Goal: Use online tool/utility: Utilize a website feature to perform a specific function

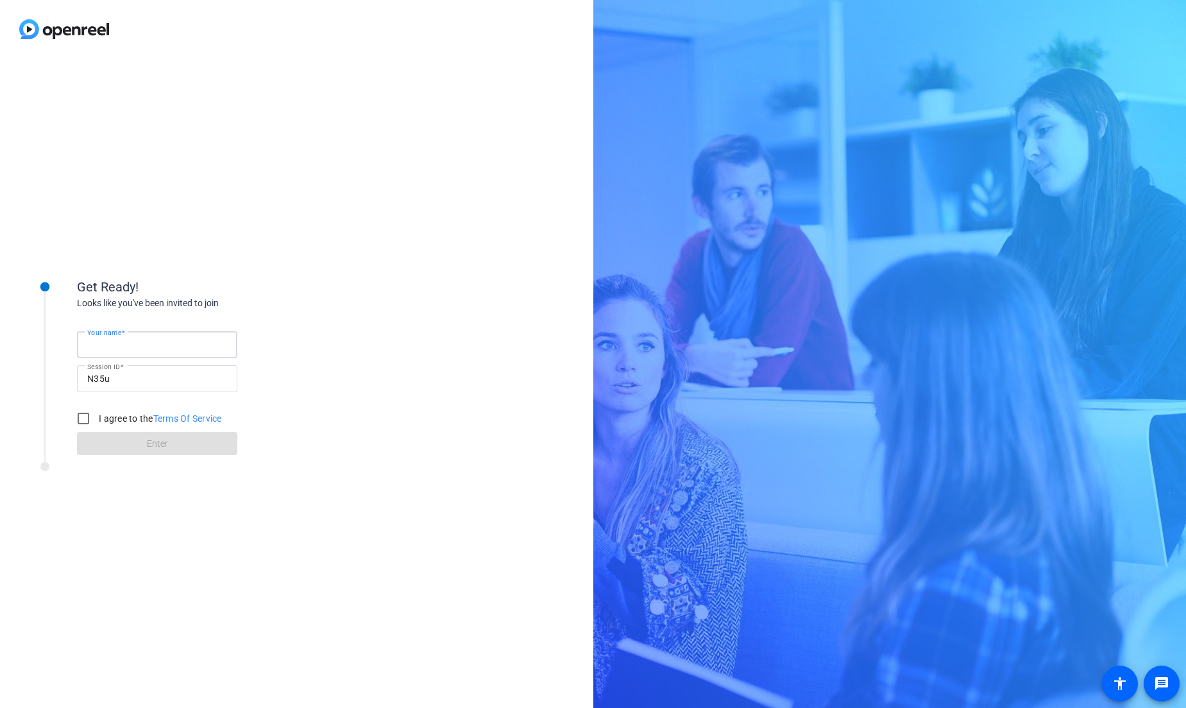
click at [139, 343] on input "Your name" at bounding box center [157, 344] width 140 height 15
type input "[PERSON_NAME]"
click at [81, 416] on input "I agree to the Terms Of Service" at bounding box center [84, 419] width 26 height 26
checkbox input "true"
click at [139, 443] on span at bounding box center [157, 443] width 160 height 31
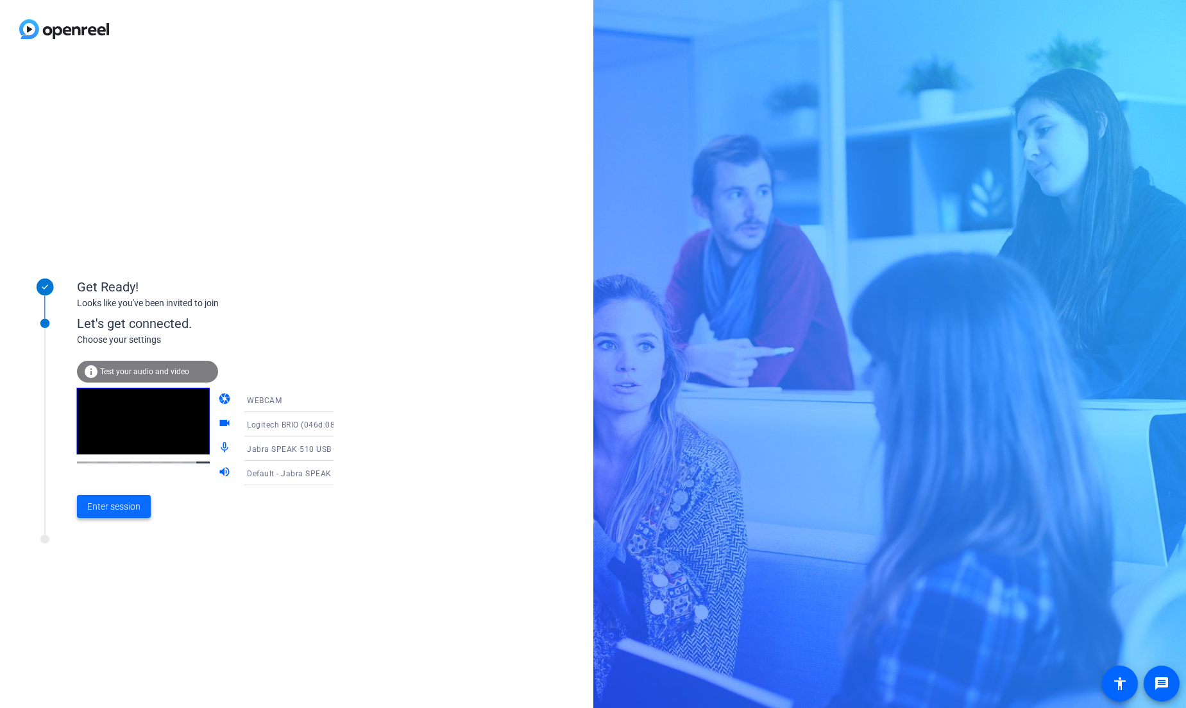
click at [121, 509] on span "Enter session" at bounding box center [113, 506] width 53 height 13
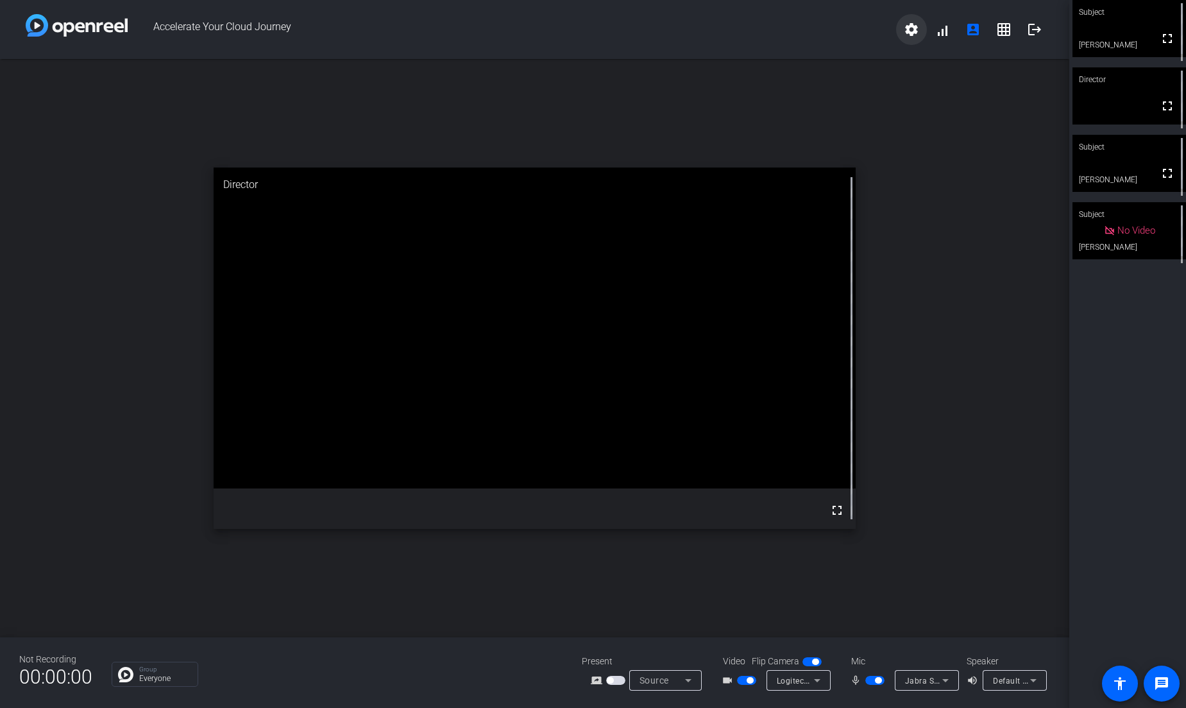
click at [907, 31] on mat-icon "settings" at bounding box center [911, 29] width 15 height 15
click at [845, 31] on div at bounding box center [593, 354] width 1186 height 708
click at [950, 683] on icon at bounding box center [945, 679] width 15 height 15
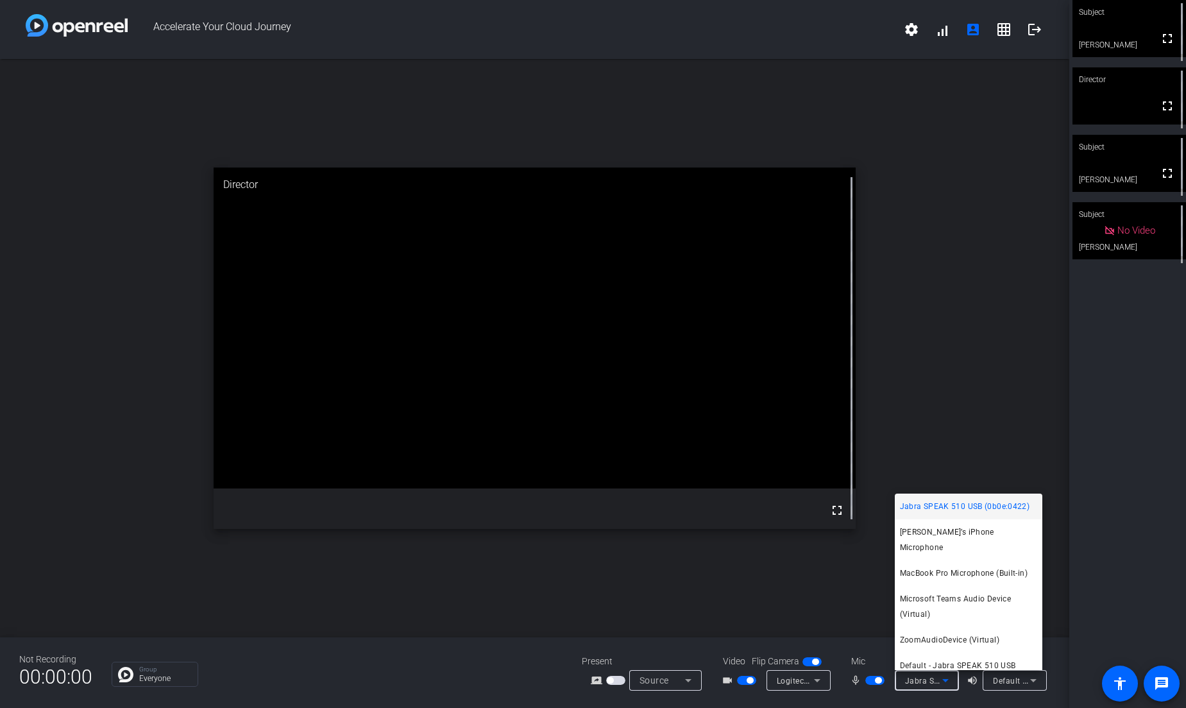
click at [465, 674] on div at bounding box center [593, 354] width 1186 height 708
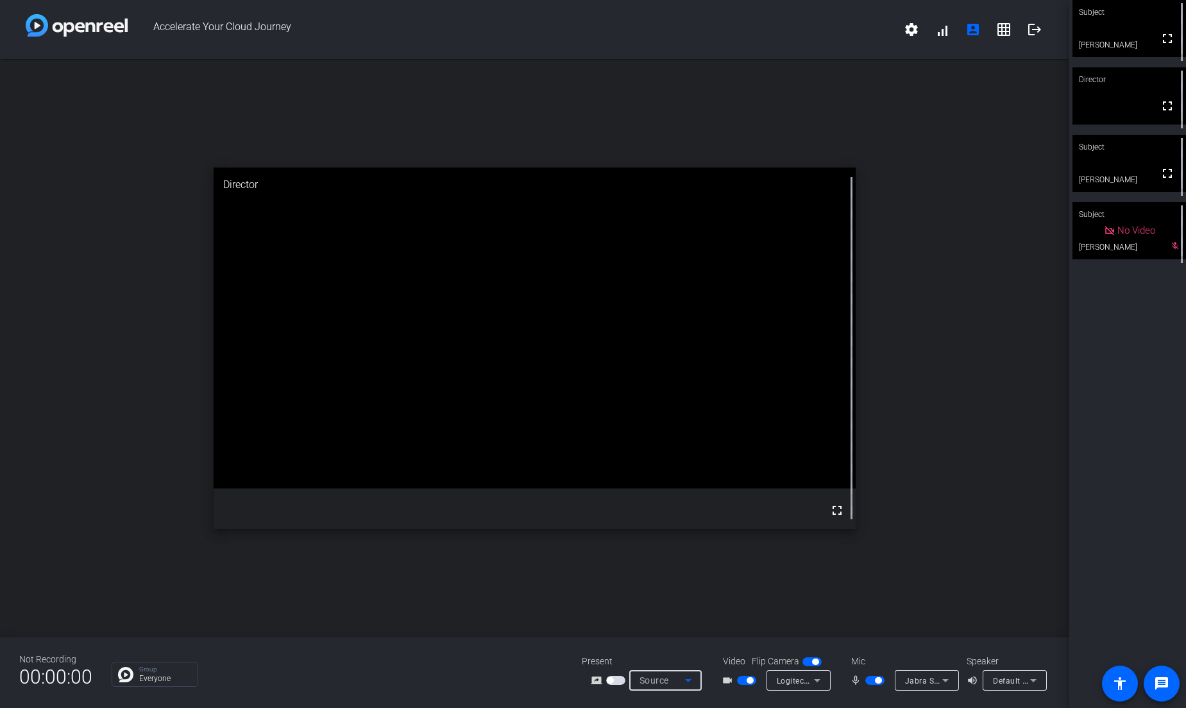
click at [650, 680] on span "Source" at bounding box center [655, 680] width 30 height 10
click at [688, 631] on span "Screen Sharing" at bounding box center [662, 631] width 55 height 15
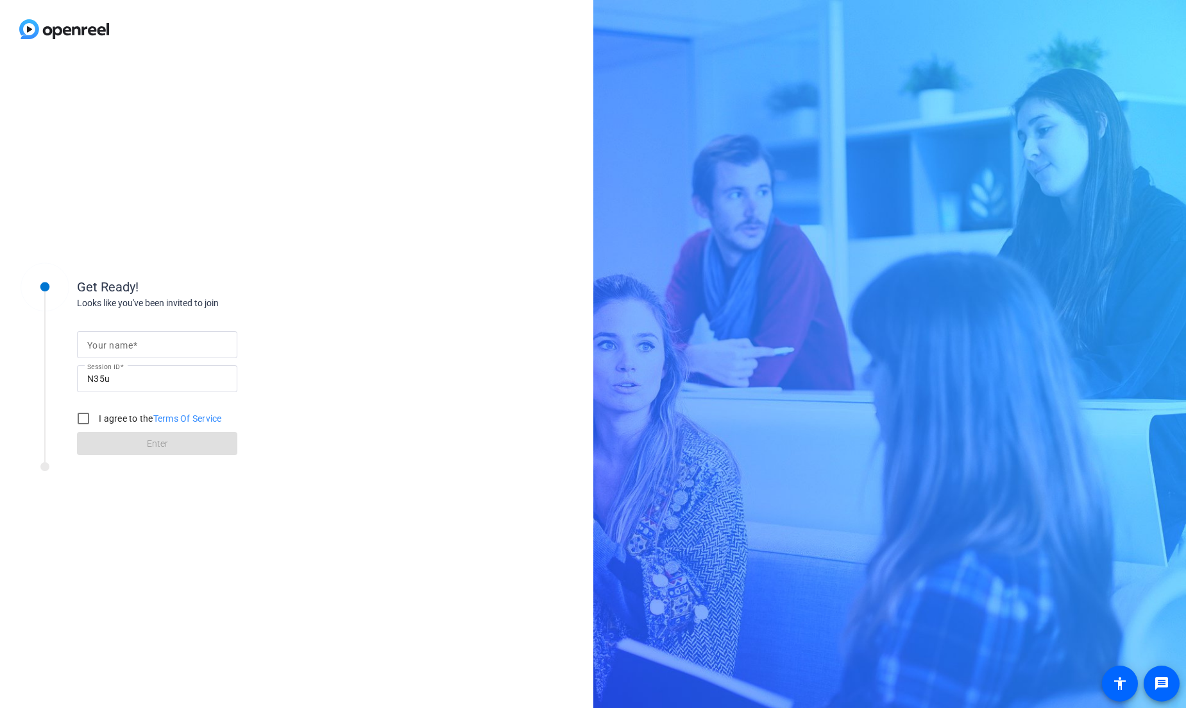
click at [160, 348] on input "Your name" at bounding box center [157, 344] width 140 height 15
type input "[PERSON_NAME]"
drag, startPoint x: 81, startPoint y: 420, endPoint x: 105, endPoint y: 430, distance: 26.5
click at [81, 420] on input "I agree to the Terms Of Service" at bounding box center [84, 419] width 26 height 26
checkbox input "true"
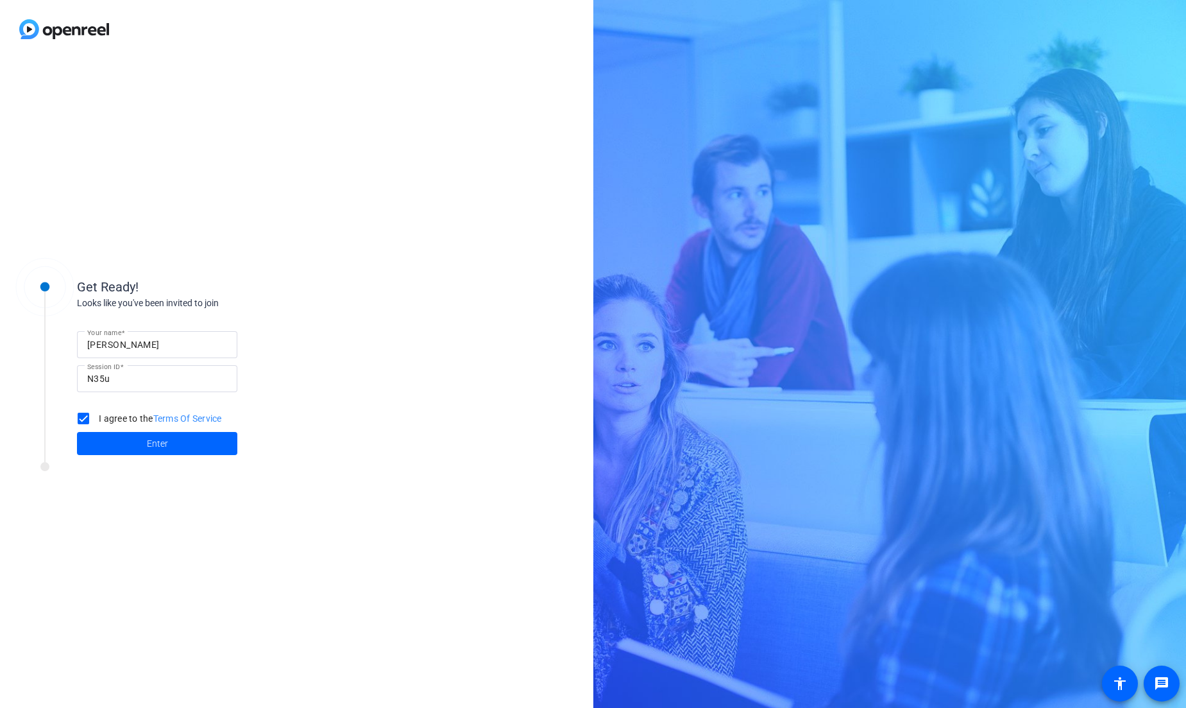
click at [128, 439] on span at bounding box center [157, 443] width 160 height 31
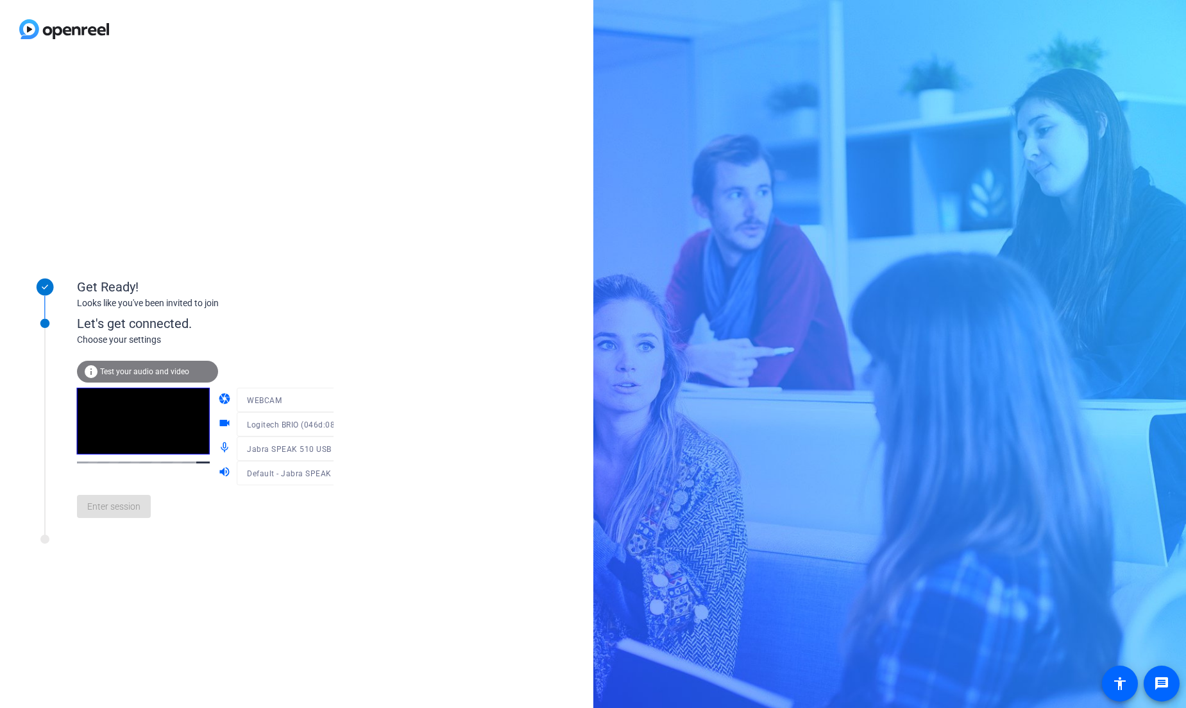
click at [305, 425] on div at bounding box center [298, 419] width 123 height 14
click at [114, 509] on span "Enter session" at bounding box center [113, 506] width 53 height 13
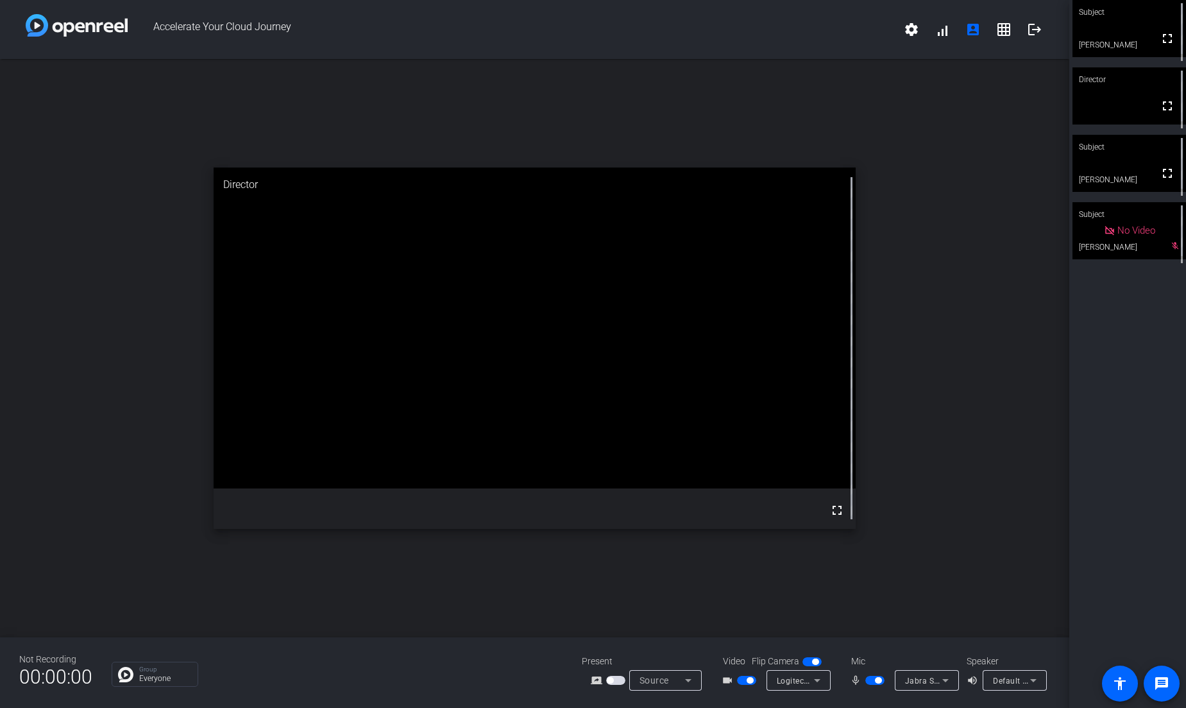
click at [687, 681] on icon at bounding box center [688, 679] width 15 height 15
click at [662, 631] on span "Screen Sharing" at bounding box center [662, 631] width 55 height 15
click at [617, 680] on span "button" at bounding box center [615, 680] width 19 height 9
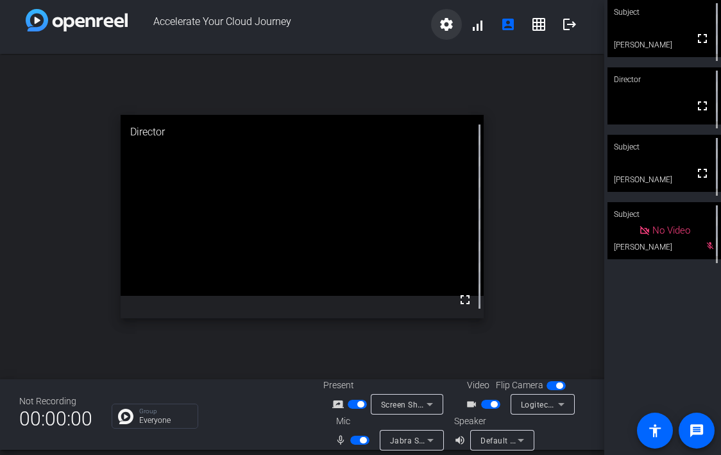
scroll to position [6, 0]
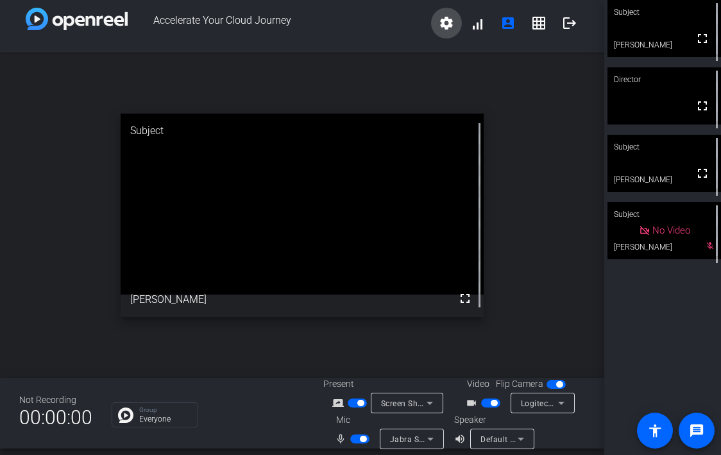
click at [449, 26] on mat-icon "settings" at bounding box center [446, 22] width 15 height 15
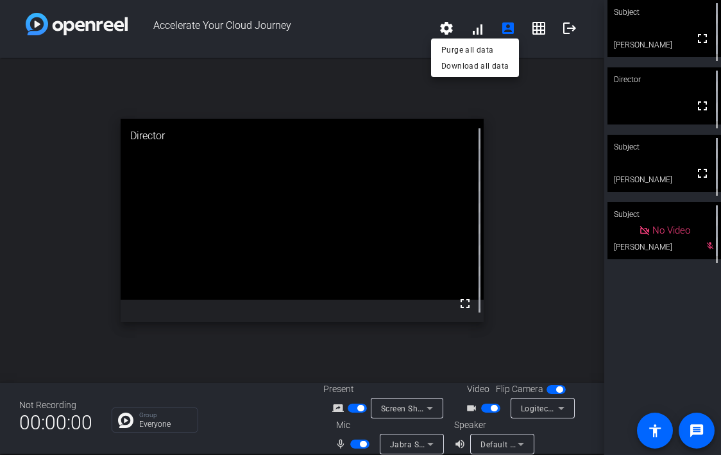
scroll to position [0, 0]
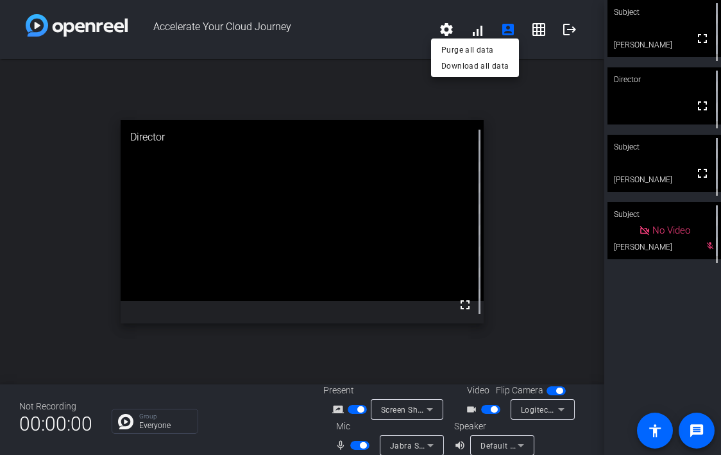
click at [650, 323] on div at bounding box center [360, 227] width 721 height 455
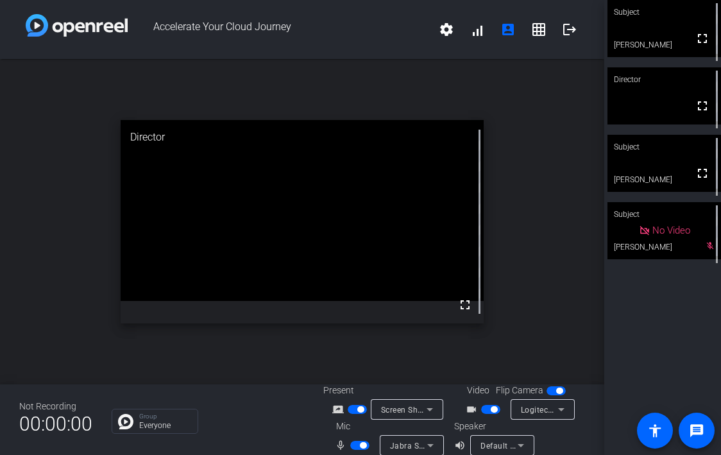
click at [429, 411] on icon at bounding box center [429, 409] width 15 height 15
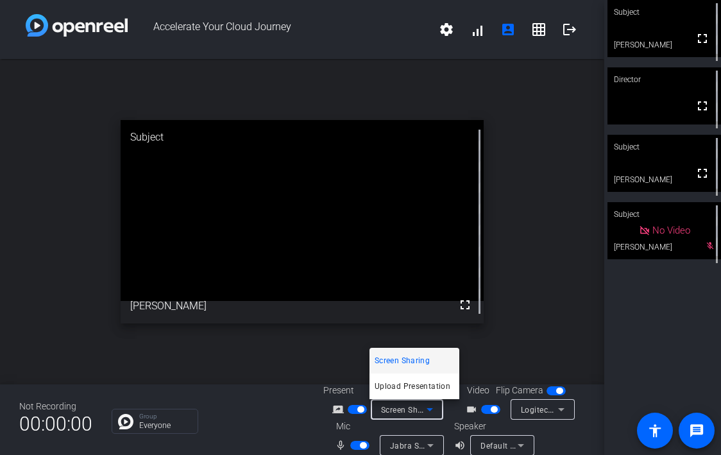
click at [296, 424] on div at bounding box center [360, 227] width 721 height 455
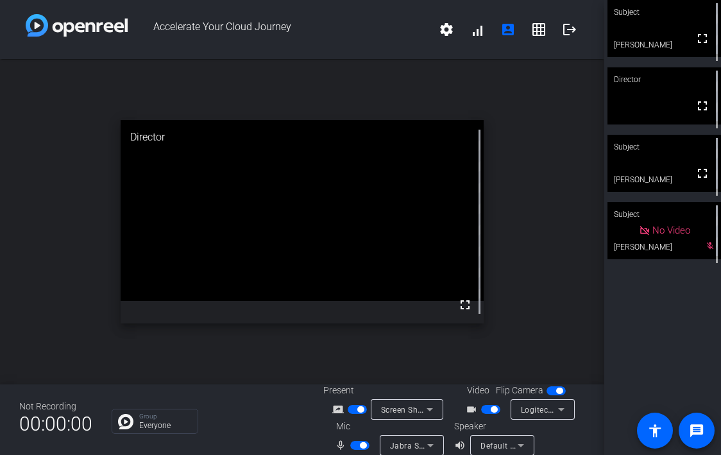
click at [652, 17] on div "Subject" at bounding box center [665, 12] width 114 height 24
click at [445, 31] on mat-icon "settings" at bounding box center [446, 29] width 15 height 15
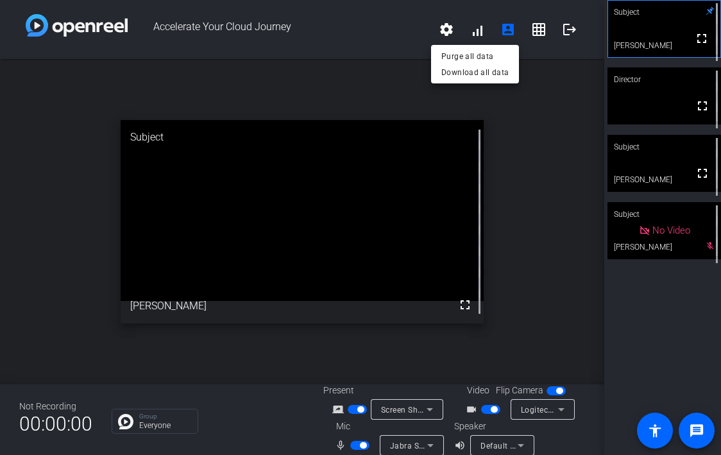
click at [355, 411] on div at bounding box center [360, 227] width 721 height 455
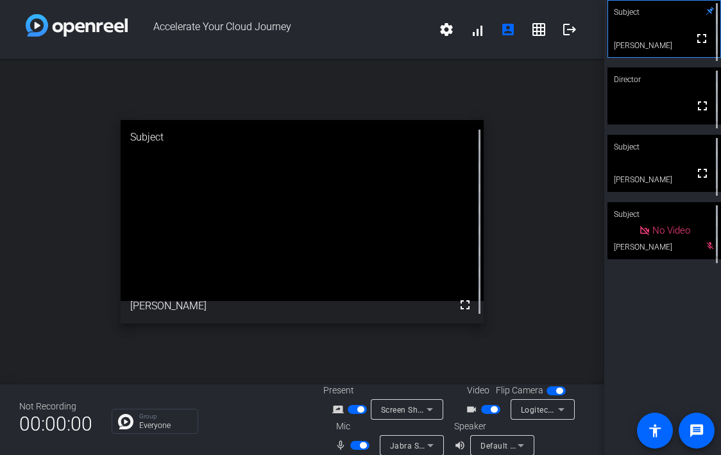
click at [350, 409] on span "button" at bounding box center [357, 409] width 19 height 9
click at [359, 408] on span "button" at bounding box center [357, 409] width 19 height 9
